Goal: Task Accomplishment & Management: Use online tool/utility

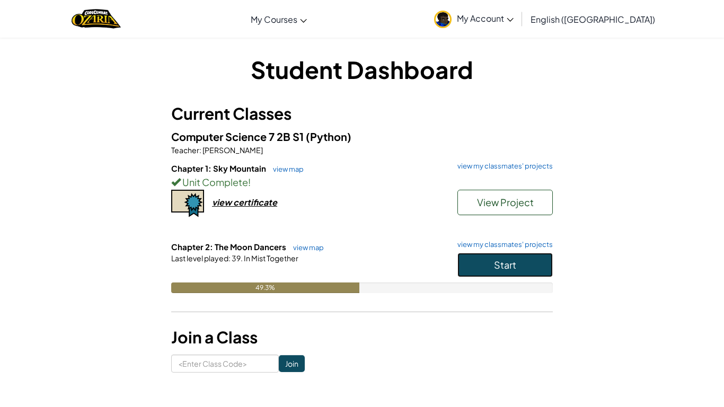
click at [496, 266] on span "Start" at bounding box center [505, 265] width 22 height 12
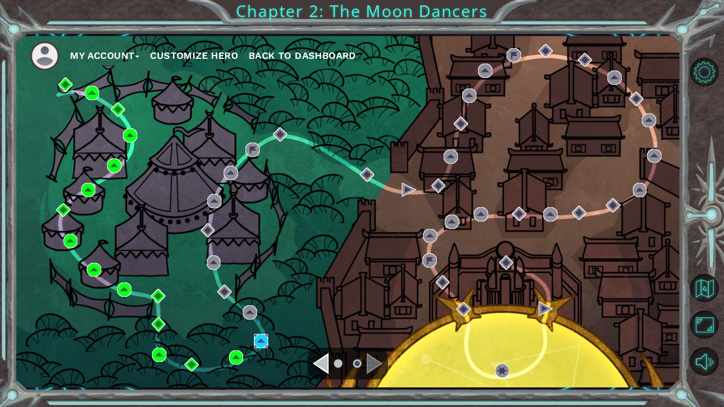
click at [263, 338] on img at bounding box center [261, 341] width 14 height 14
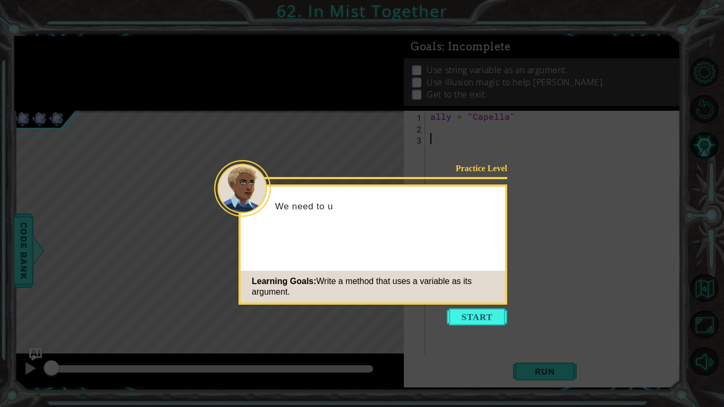
click at [462, 299] on div "Learning Goals: Write a method that uses a variable as its argument." at bounding box center [373, 287] width 264 height 32
click at [474, 306] on icon at bounding box center [362, 203] width 724 height 407
click at [483, 317] on button "Start" at bounding box center [477, 316] width 60 height 17
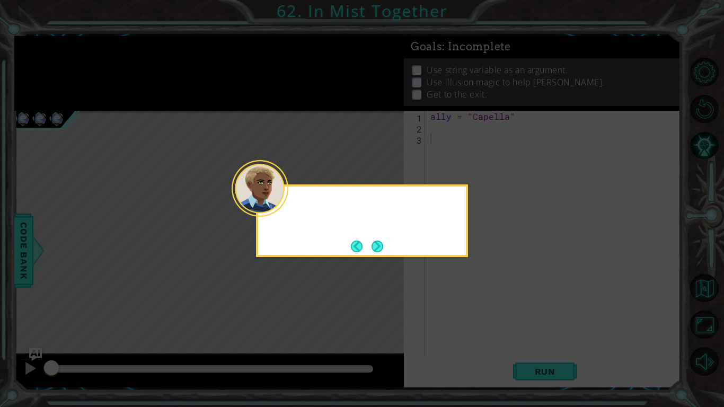
click at [481, 328] on icon at bounding box center [362, 203] width 724 height 407
click at [482, 328] on icon at bounding box center [362, 203] width 724 height 407
click at [480, 324] on icon at bounding box center [362, 203] width 724 height 407
click at [407, 268] on icon at bounding box center [362, 203] width 724 height 407
click at [386, 236] on div "This time, the vari" at bounding box center [362, 220] width 212 height 73
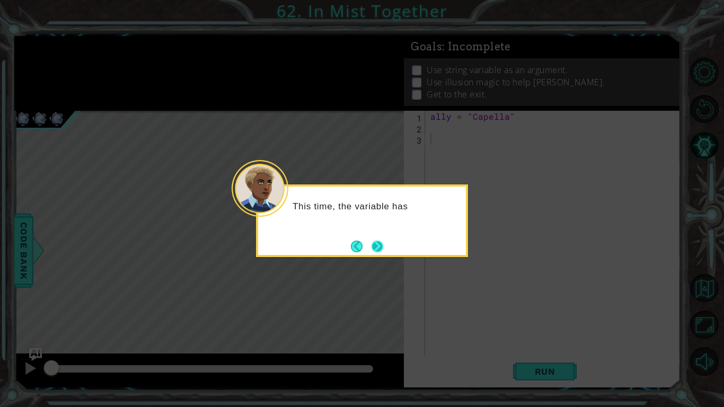
click at [383, 241] on button "Next" at bounding box center [378, 247] width 12 height 12
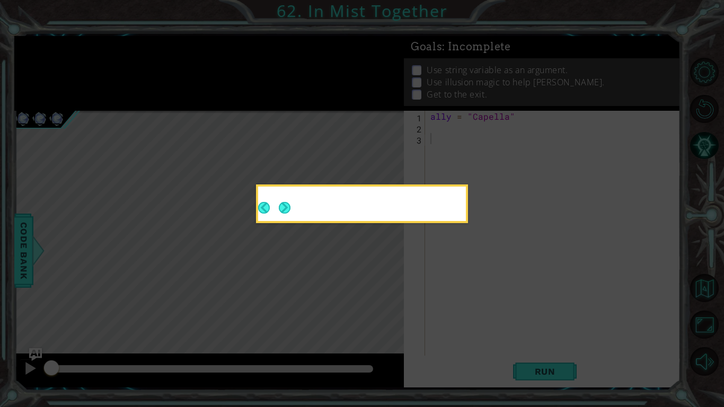
click at [377, 223] on div at bounding box center [362, 203] width 212 height 39
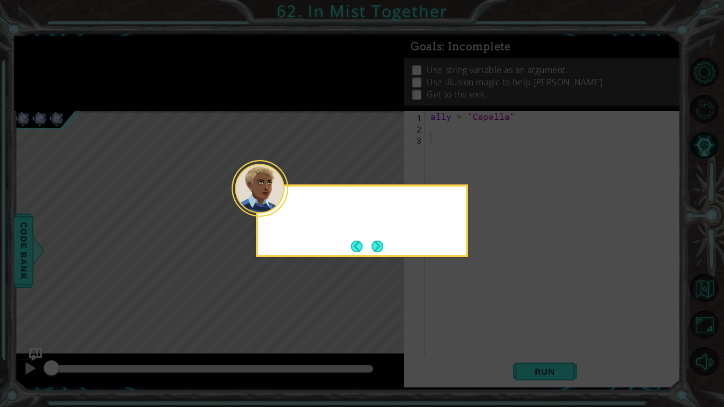
click at [381, 262] on icon at bounding box center [362, 203] width 724 height 407
click at [383, 250] on button "Next" at bounding box center [378, 247] width 12 height 12
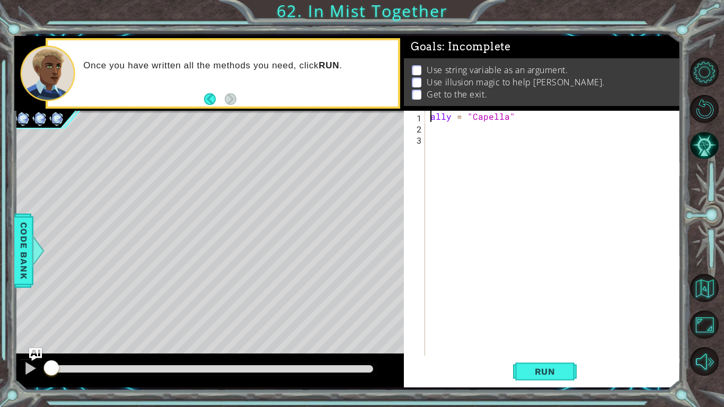
click at [432, 116] on div "ally = "Capella"" at bounding box center [555, 244] width 255 height 267
type textarea "ally = "Capella""
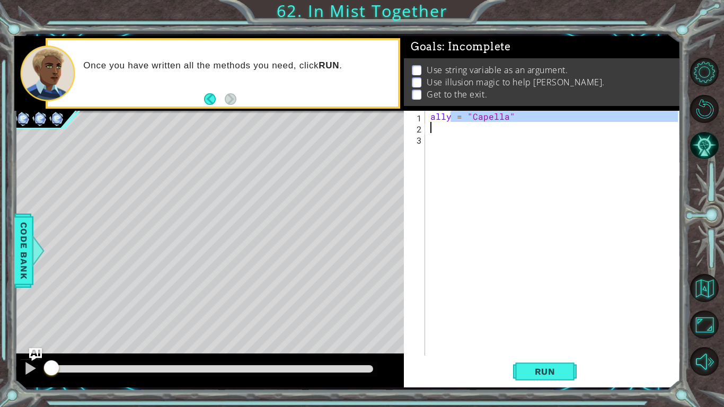
drag, startPoint x: 451, startPoint y: 119, endPoint x: 437, endPoint y: 136, distance: 21.9
click at [437, 136] on div "ally = "Capella"" at bounding box center [555, 244] width 255 height 267
click at [437, 137] on div "ally = "Capella"" at bounding box center [553, 233] width 250 height 245
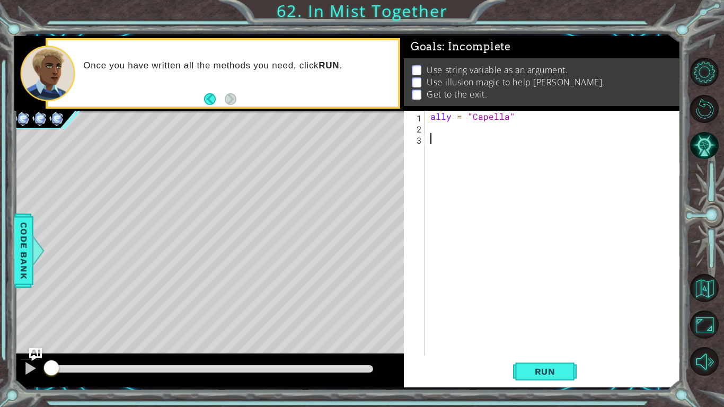
click at [433, 133] on div "ally = "Capella"" at bounding box center [555, 244] width 255 height 267
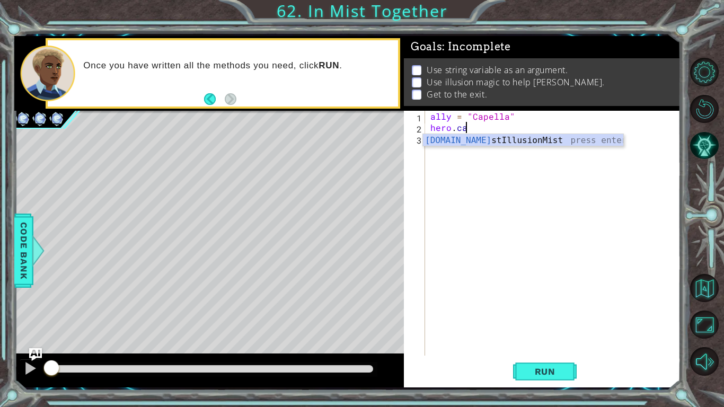
scroll to position [0, 2]
click at [465, 142] on div "hero.cas tIllusionMist press enter" at bounding box center [523, 153] width 200 height 38
type textarea "hero.castIllusionMist(friend)"
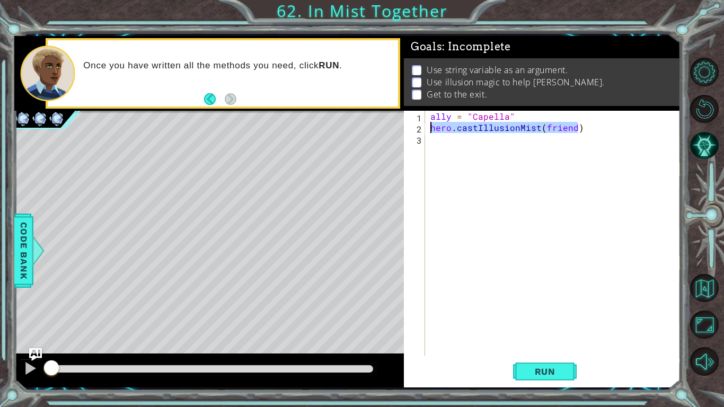
drag, startPoint x: 579, startPoint y: 126, endPoint x: 418, endPoint y: 128, distance: 161.7
click at [418, 128] on div "hero.castIllusionMist(friend) 1 2 3 ally = "Capella" hero . castIllusionMist ( …" at bounding box center [541, 233] width 274 height 245
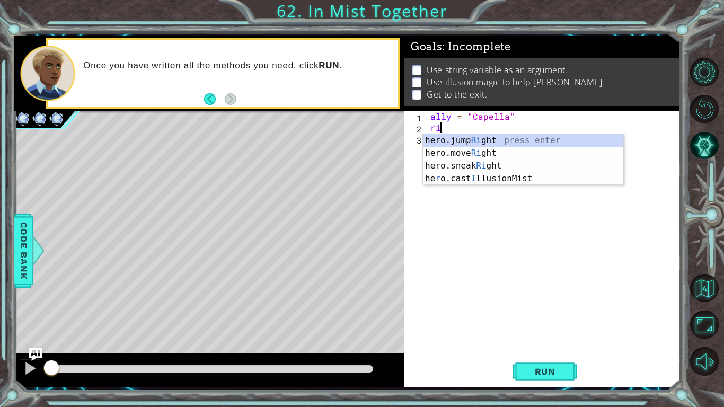
type textarea "r"
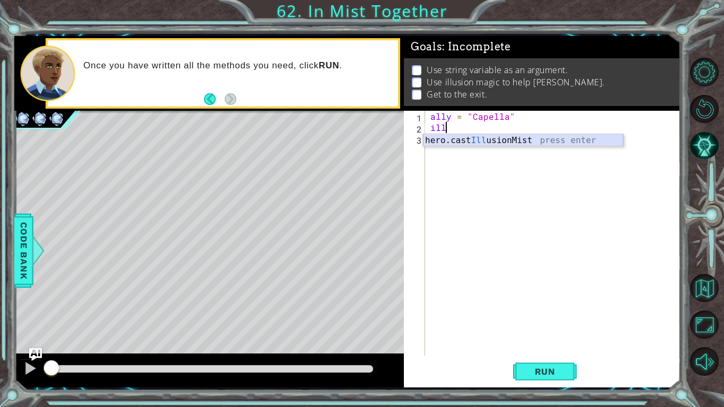
click at [435, 138] on div "hero.cast Ill usionMist press enter" at bounding box center [523, 153] width 200 height 38
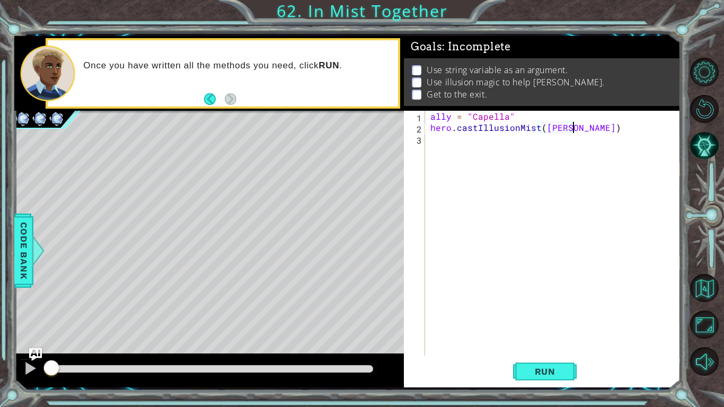
scroll to position [0, 9]
click at [557, 378] on button "Run" at bounding box center [545, 372] width 64 height 28
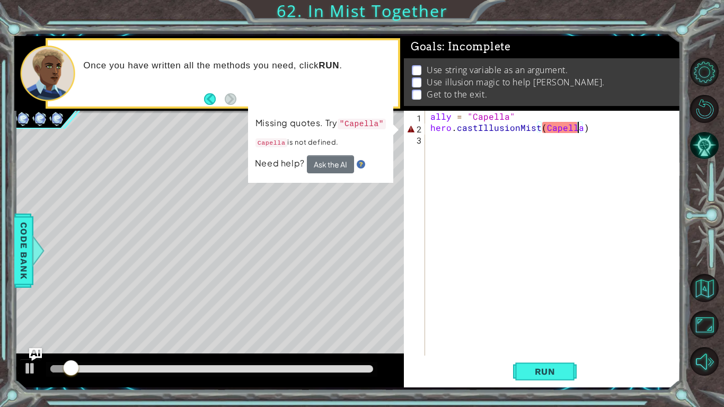
click at [542, 127] on div "ally = "Capella" hero . castIllusionMist ( [GEOGRAPHIC_DATA] )" at bounding box center [555, 244] width 255 height 267
click at [548, 129] on div "ally = "Capella" hero . castIllusionMist ( [GEOGRAPHIC_DATA] )" at bounding box center [555, 244] width 255 height 267
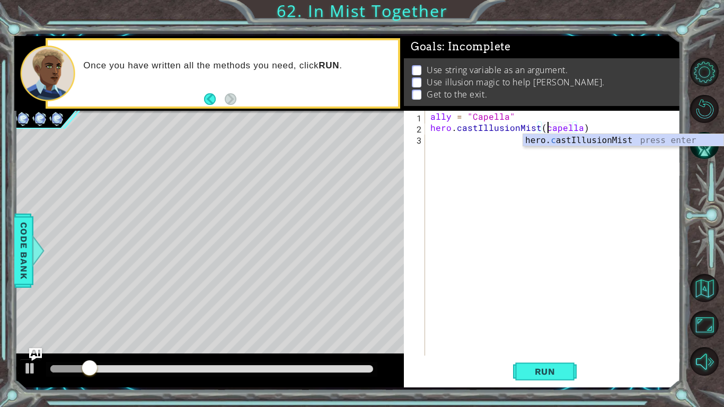
scroll to position [0, 7]
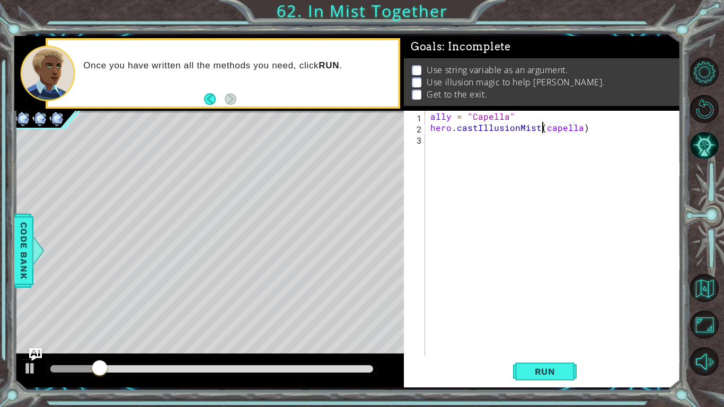
click at [544, 126] on div "ally = "Capella" hero . castIllusionMist ( capella )" at bounding box center [555, 244] width 255 height 267
click at [582, 127] on div "ally = "Capella" hero . castIllusionMist ( "capella)" at bounding box center [555, 244] width 255 height 267
click at [529, 378] on button "Run" at bounding box center [545, 372] width 64 height 28
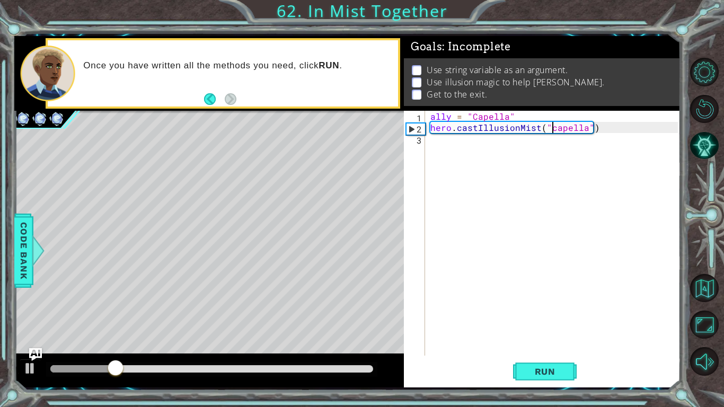
click at [553, 131] on div "ally = "Capella" hero . castIllusionMist ( "capella" )" at bounding box center [555, 244] width 255 height 267
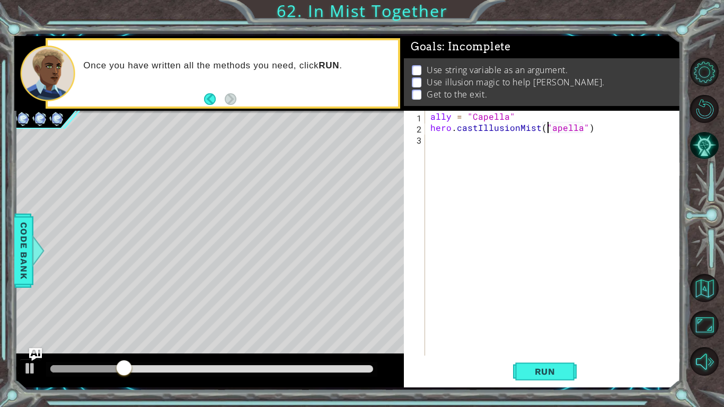
scroll to position [0, 7]
type textarea "hero.castIllusionMist("Capella")"
click at [570, 377] on button "Run" at bounding box center [545, 372] width 64 height 28
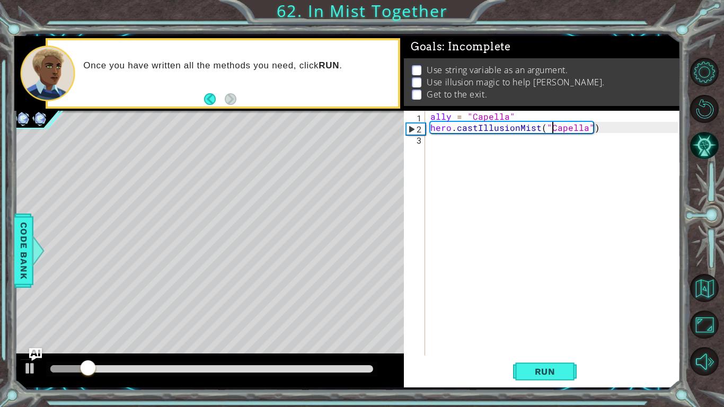
click at [467, 161] on div "ally = "Capella" hero . castIllusionMist ( "Capella" )" at bounding box center [555, 244] width 255 height 267
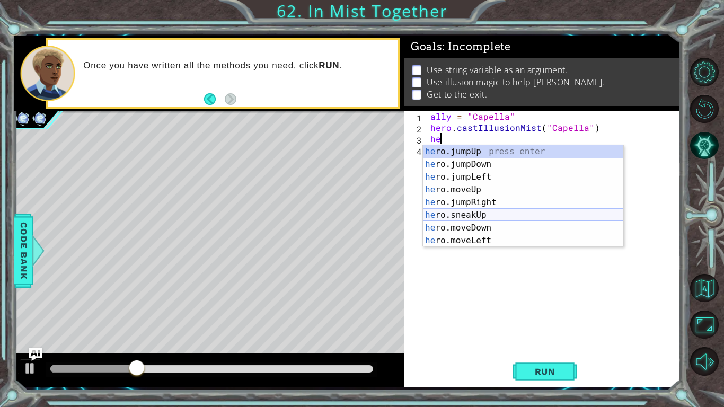
click at [490, 218] on div "he ro.jumpUp press enter he ro.jumpDown press enter he ro.jumpLeft press enter …" at bounding box center [523, 208] width 200 height 127
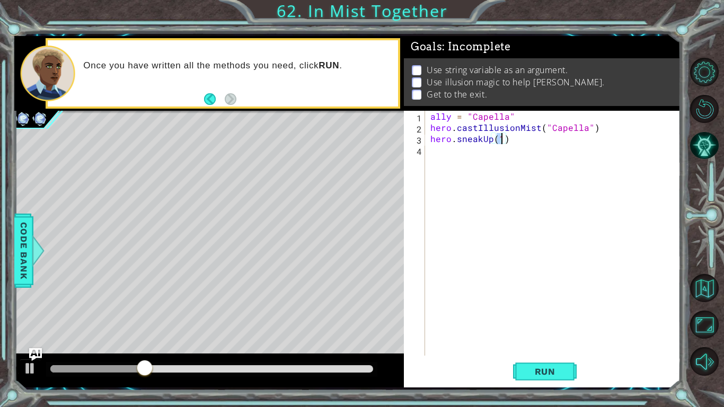
click at [490, 143] on div "ally = "Capella" hero . castIllusionMist ( "Capella" ) hero . sneakUp ( 1 )" at bounding box center [555, 244] width 255 height 267
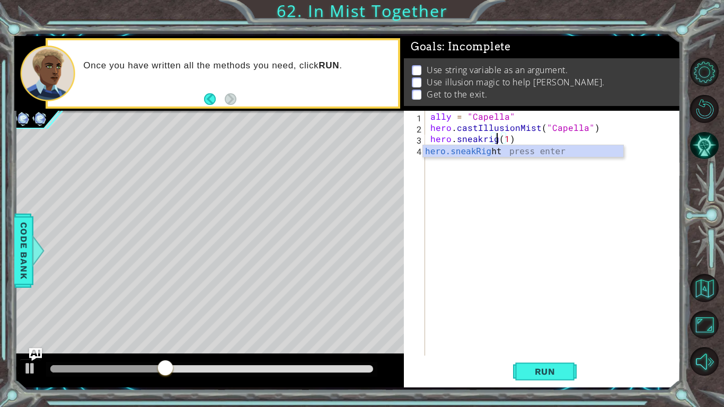
type textarea "hero.sneakright(1)"
click at [498, 172] on div "ally = "Capella" hero . castIllusionMist ( "Capella" ) hero . sneakright ( 1 )" at bounding box center [555, 244] width 255 height 267
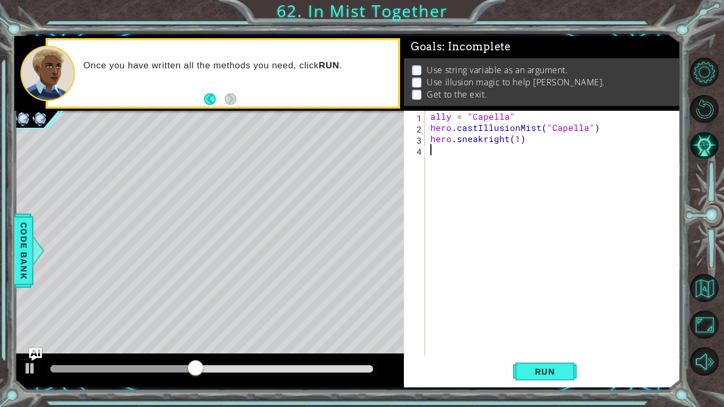
click at [431, 114] on div "ally = "Capella" hero . castIllusionMist ( "Capella" ) hero . sneakright ( 1 )" at bounding box center [555, 244] width 255 height 267
click at [567, 369] on button "Run" at bounding box center [545, 372] width 64 height 28
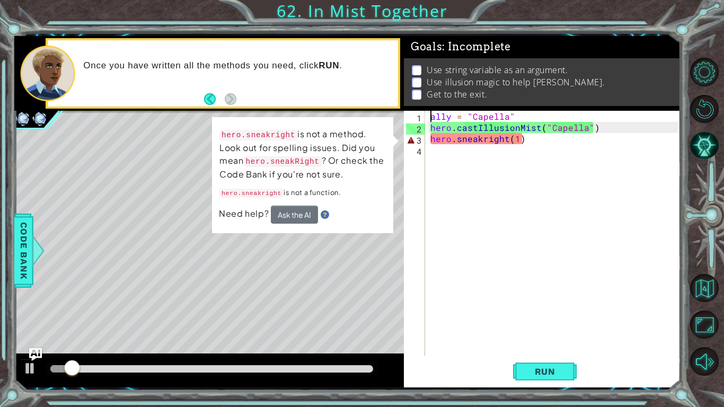
click at [489, 139] on div "ally = "Capella" hero . castIllusionMist ( "Capella" ) hero . sneakright ( 1 )" at bounding box center [555, 244] width 255 height 267
click at [487, 139] on div "ally = "Capella" hero . castIllusionMist ( "Capella" ) hero . sneakright ( 1 )" at bounding box center [555, 244] width 255 height 267
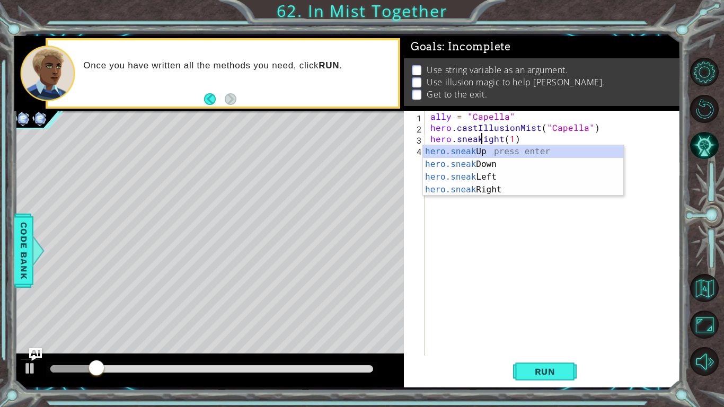
scroll to position [0, 3]
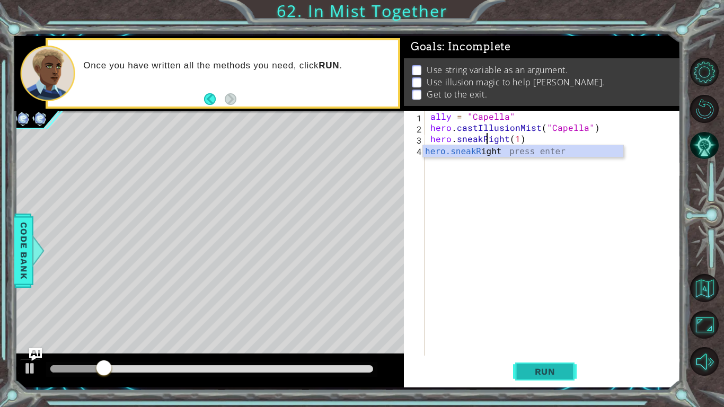
type textarea "hero.sneakRight(1)"
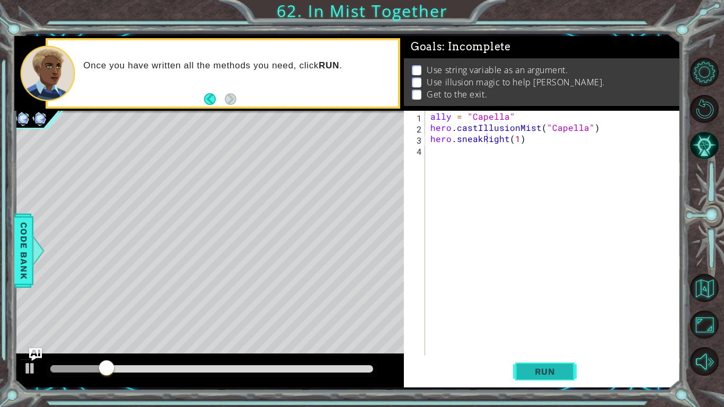
click at [553, 368] on span "Run" at bounding box center [545, 371] width 42 height 11
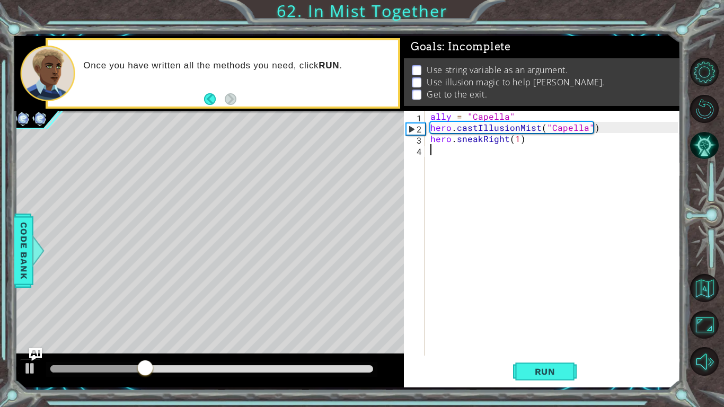
click at [451, 151] on div "ally = "Capella" hero . castIllusionMist ( "Capella" ) hero . sneakRight ( 1 )" at bounding box center [555, 244] width 255 height 267
click at [516, 140] on div "ally = "Capella" hero . castIllusionMist ( "Capella" ) hero . sneakRight ( 1 )" at bounding box center [555, 244] width 255 height 267
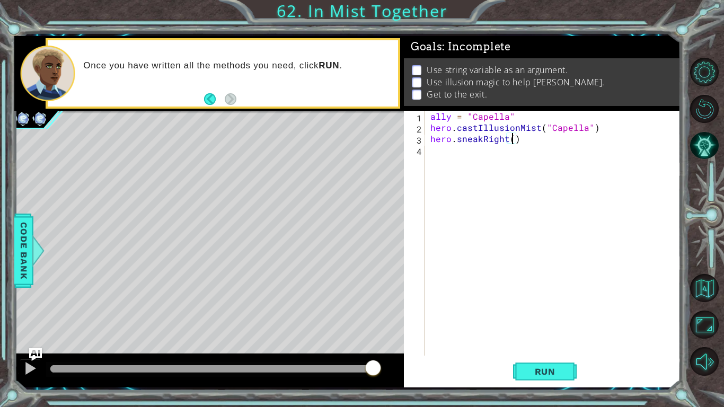
type textarea "hero.sneakRight(2)"
click at [492, 172] on div "ally = "Capella" hero . castIllusionMist ( "Capella" ) hero . sneakRight ( 2 )" at bounding box center [555, 244] width 255 height 267
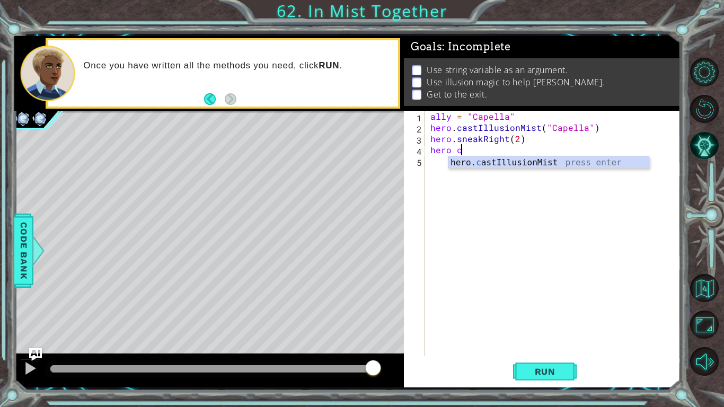
scroll to position [0, 1]
click at [522, 165] on div "hero. c astIllusionMist press enter" at bounding box center [548, 175] width 200 height 38
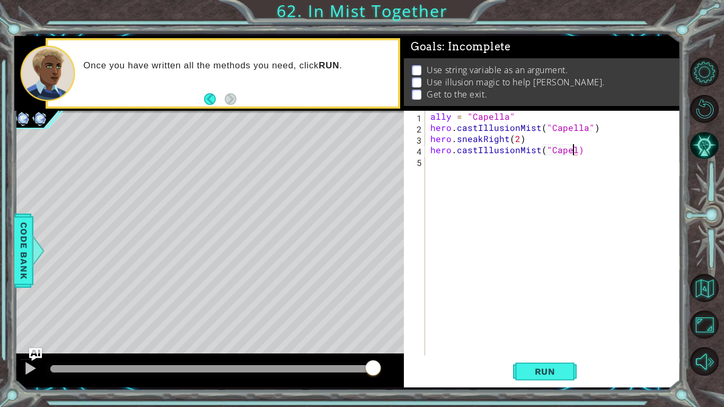
scroll to position [0, 9]
type textarea "hero.castIllusionMist("Capella")"
click at [491, 179] on div "ally = "Capella" hero . castIllusionMist ( "Capella" ) hero . sneakRight ( 2 ) …" at bounding box center [555, 244] width 255 height 267
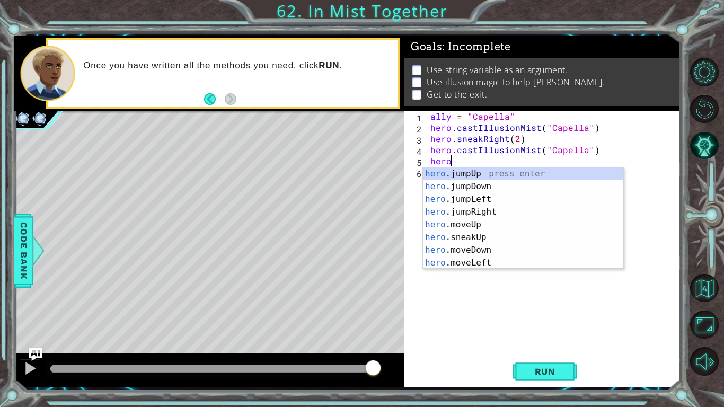
scroll to position [0, 1]
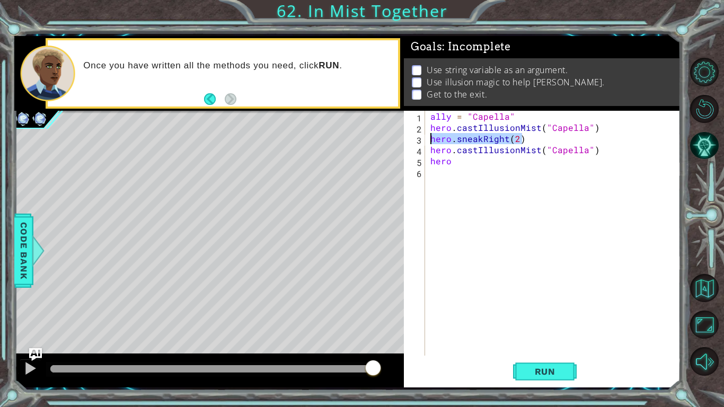
drag, startPoint x: 529, startPoint y: 139, endPoint x: 426, endPoint y: 144, distance: 104.0
click at [426, 144] on div "hero 1 2 3 4 5 6 ally = "Capella" hero . castIllusionMist ( "Capella" ) hero . …" at bounding box center [541, 233] width 274 height 245
drag, startPoint x: 453, startPoint y: 157, endPoint x: 436, endPoint y: 160, distance: 17.3
click at [436, 160] on div "ally = "Capella" hero . castIllusionMist ( "Capella" ) hero . sneakRight ( 2 ) …" at bounding box center [555, 244] width 255 height 267
type textarea "h"
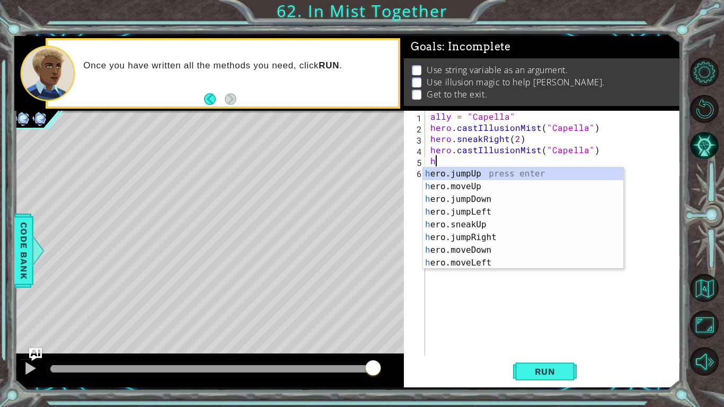
scroll to position [0, 0]
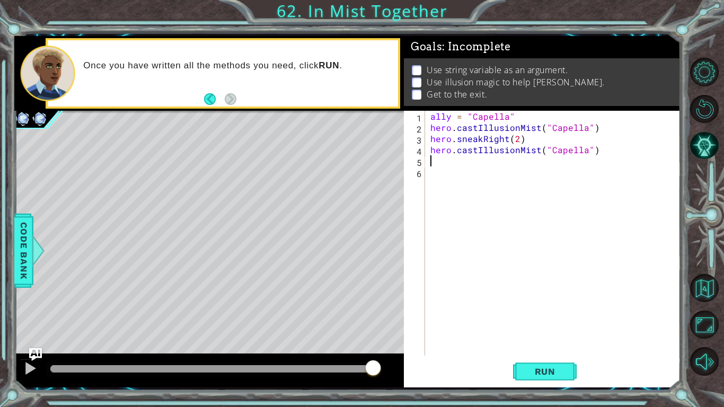
paste textarea "hero.sneakRight(2)"
drag, startPoint x: 597, startPoint y: 150, endPoint x: 412, endPoint y: 154, distance: 184.5
click at [412, 154] on div "hero.sneakRight(2) 1 2 3 4 5 6 ally = "Capella" hero . castIllusionMist ( "Cape…" at bounding box center [541, 233] width 274 height 245
type textarea "hero.castIllusionMist("Capella")"
click at [438, 170] on div "ally = "Capella" hero . castIllusionMist ( "Capella" ) hero . sneakRight ( 2 ) …" at bounding box center [555, 244] width 255 height 267
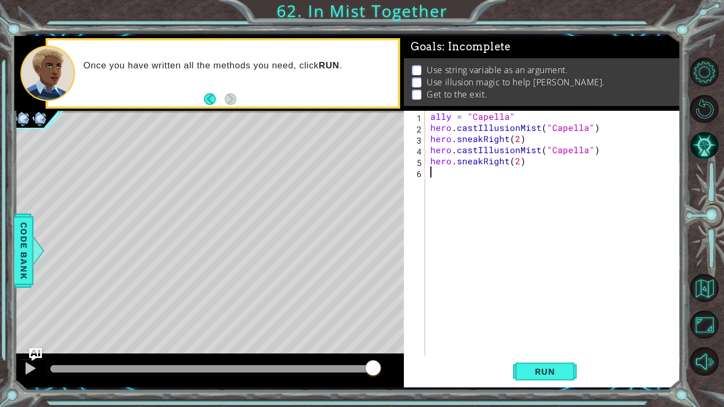
paste textarea "hero.castIllusionMist("Capella")"
type textarea "hero.castIllusionMist("Capella")"
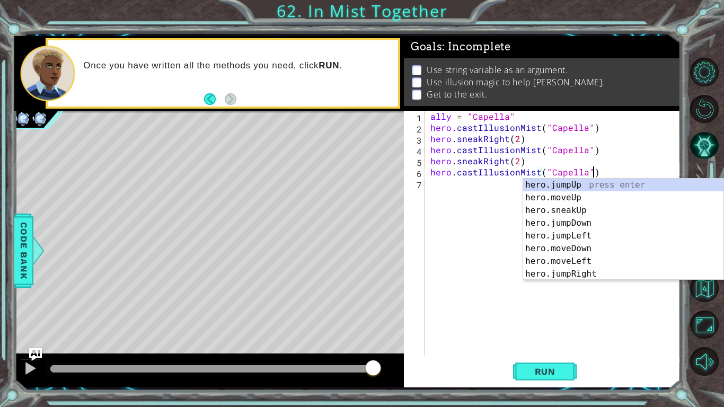
click at [499, 200] on div "ally = "Capella" hero . castIllusionMist ( "Capella" ) hero . sneakRight ( 2 ) …" at bounding box center [555, 244] width 255 height 267
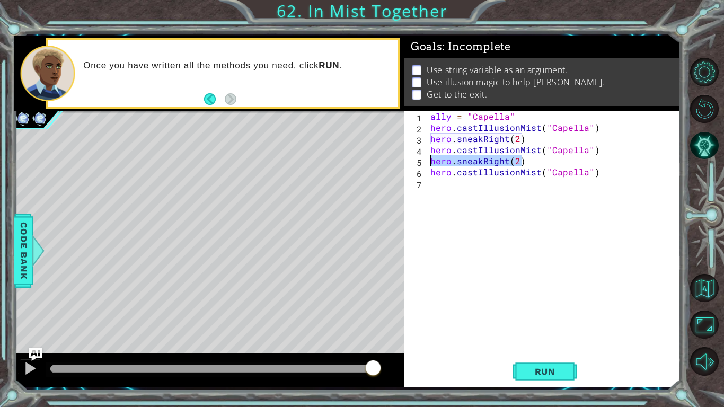
drag, startPoint x: 531, startPoint y: 162, endPoint x: 429, endPoint y: 159, distance: 101.3
click at [429, 159] on div "ally = "Capella" hero . castIllusionMist ( "Capella" ) hero . sneakRight ( 2 ) …" at bounding box center [555, 244] width 255 height 267
type textarea "hero.sneakRight(2)"
click at [438, 195] on div "ally = "Capella" hero . castIllusionMist ( "Capella" ) hero . sneakRight ( 2 ) …" at bounding box center [555, 244] width 255 height 267
paste textarea "hero.sneakRight(2)"
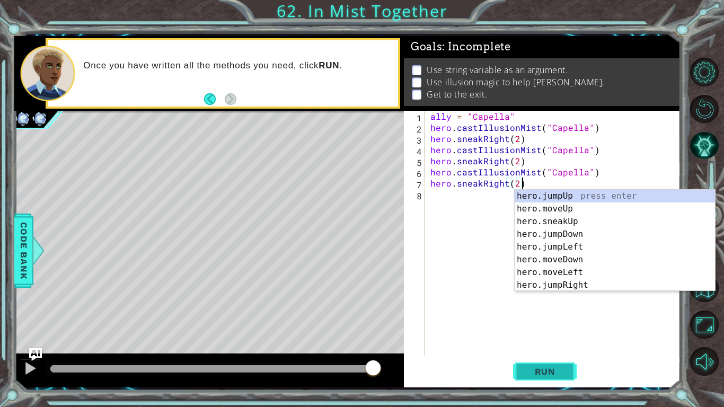
type textarea "hero.sneakRight(2)"
click at [545, 363] on button "Run" at bounding box center [545, 372] width 64 height 28
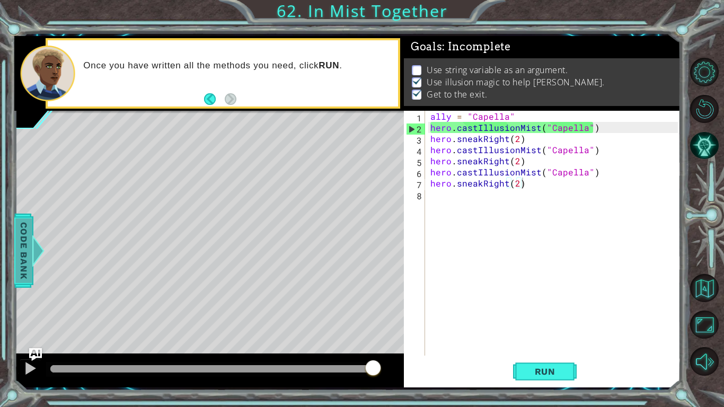
click at [27, 228] on span "Code Bank" at bounding box center [23, 250] width 17 height 65
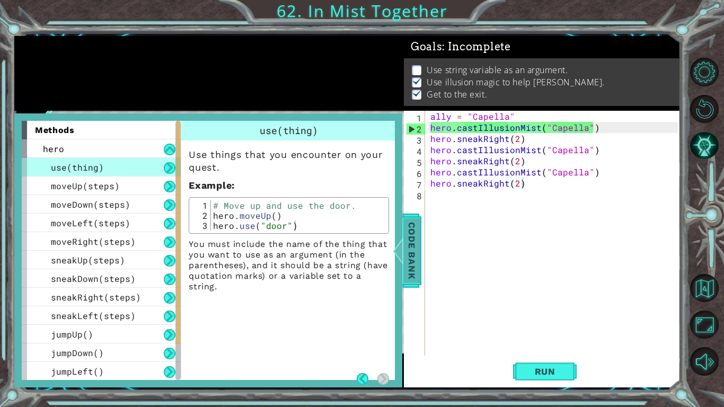
scroll to position [75, 0]
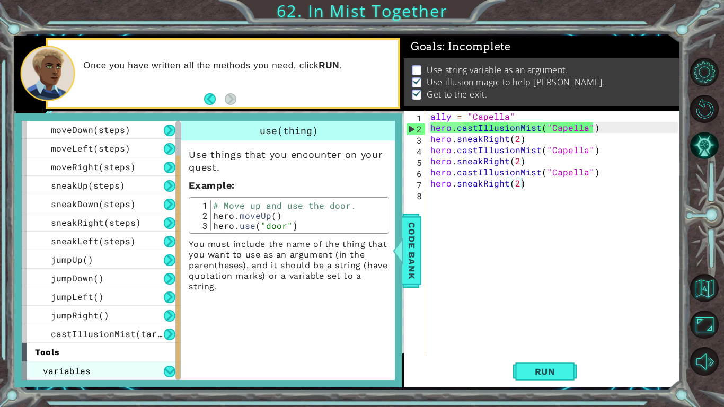
click at [117, 372] on div "variables" at bounding box center [101, 370] width 159 height 19
click at [170, 374] on button at bounding box center [170, 372] width 12 height 12
click at [178, 372] on div at bounding box center [177, 250] width 5 height 259
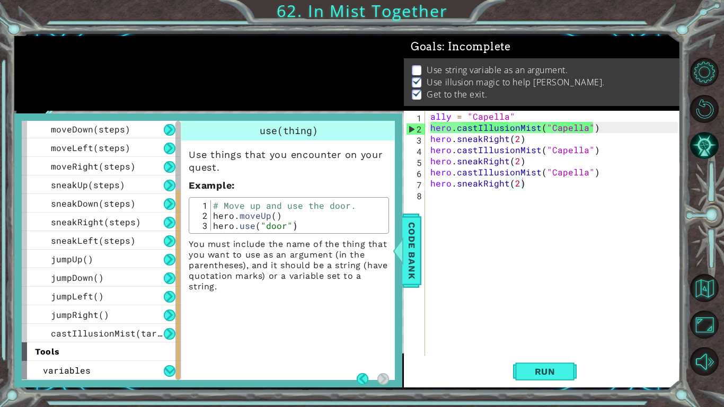
scroll to position [0, 0]
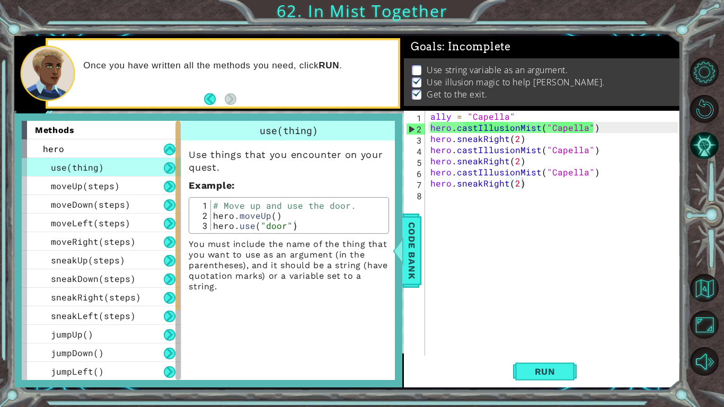
click at [501, 232] on div "ally = "Capella" hero . castIllusionMist ( "Capella" ) hero . sneakRight ( 2 ) …" at bounding box center [555, 244] width 255 height 267
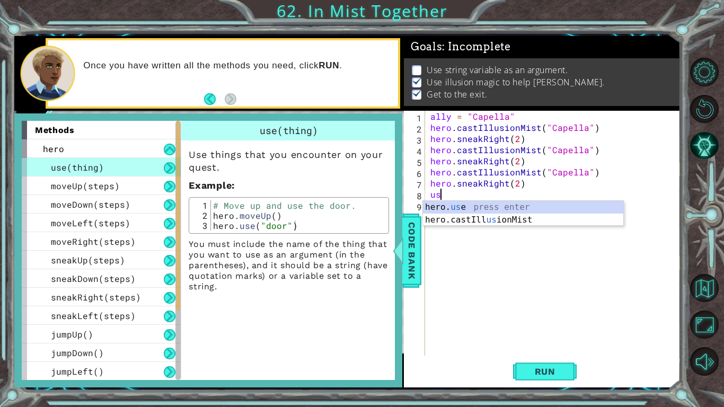
type textarea "u"
